Goal: Information Seeking & Learning: Learn about a topic

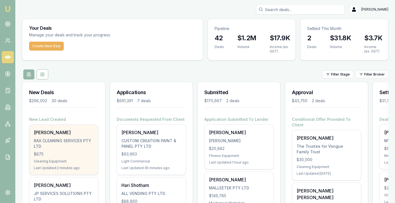
click at [61, 148] on div "RAX CLEANING SERVICES PTY LTD" at bounding box center [64, 143] width 60 height 11
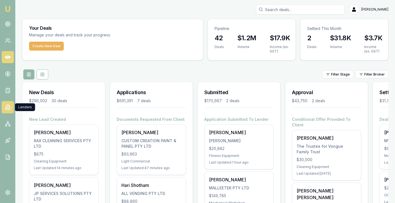
click at [6, 106] on icon at bounding box center [8, 107] width 6 height 6
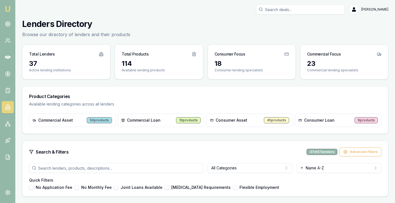
click at [235, 166] on html "Emu Broker Brad Hearns Toggle Menu Lenders Directory Browse our directory of le…" at bounding box center [197, 101] width 395 height 203
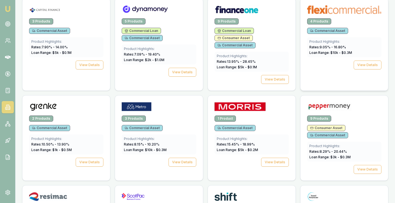
scroll to position [295, 0]
click at [328, 11] on img at bounding box center [344, 9] width 74 height 9
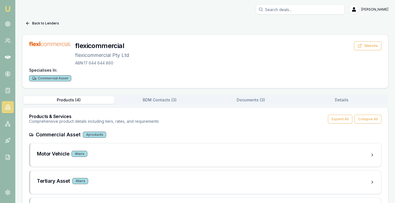
click at [254, 100] on button "Documents ( 3 )" at bounding box center [250, 100] width 91 height 8
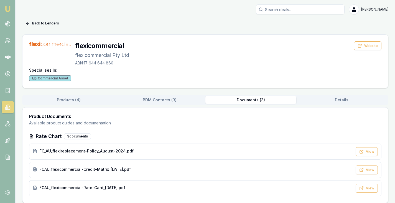
scroll to position [5, 0]
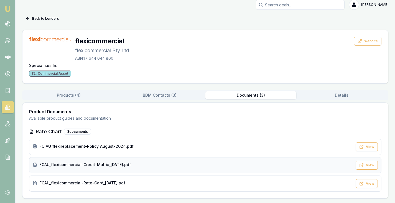
click at [91, 165] on span "FCAU_flexicommercial-Credit-Matrix_16-June-2025.pdf" at bounding box center [84, 165] width 91 height 6
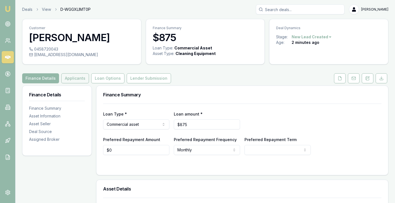
click at [74, 80] on button "Applicants" at bounding box center [75, 78] width 28 height 10
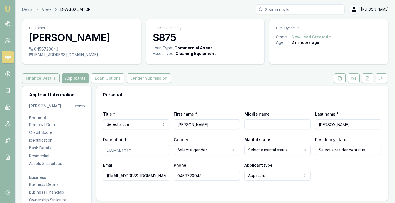
click at [43, 76] on button "Finance Details" at bounding box center [40, 78] width 37 height 10
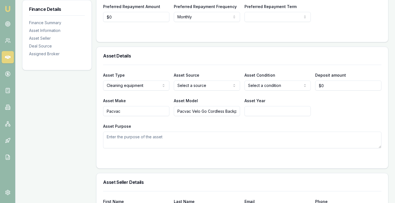
scroll to position [0, 37]
drag, startPoint x: 180, startPoint y: 111, endPoint x: 257, endPoint y: 108, distance: 77.1
click at [257, 108] on div "Asset Make Pacvac Asset Model Pacvac Velo Go Cordless Backpack Vacuum Cleaner A…" at bounding box center [242, 106] width 278 height 19
click at [233, 109] on input "Pacvac Velo Go Cordless Backpack Vacuum Cleaner" at bounding box center [207, 111] width 66 height 10
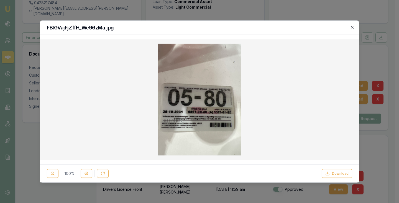
drag, startPoint x: 0, startPoint y: 0, endPoint x: 353, endPoint y: 29, distance: 354.4
click at [353, 29] on icon "button" at bounding box center [352, 27] width 4 height 4
